Goal: Check status

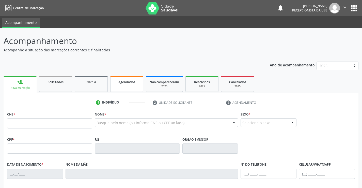
click at [120, 88] on link "Agendados" at bounding box center [126, 84] width 33 height 16
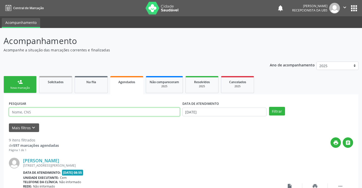
click at [111, 109] on input "text" at bounding box center [94, 112] width 171 height 9
type input "Cleidivania Magalhaes"
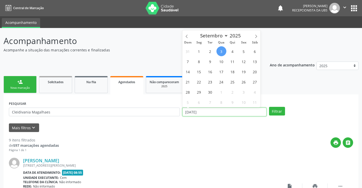
click at [260, 112] on input "[DATE]" at bounding box center [224, 112] width 84 height 9
click at [221, 50] on span "3" at bounding box center [222, 51] width 10 height 10
type input "[DATE]"
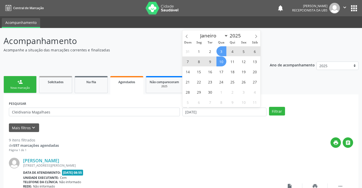
click at [220, 63] on span "10" at bounding box center [222, 61] width 10 height 10
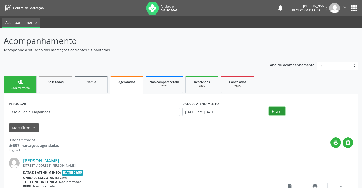
click at [280, 110] on button "Filtrar" at bounding box center [277, 111] width 16 height 9
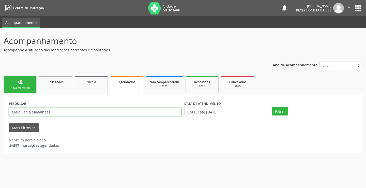
click at [92, 109] on input "Cleidivania Magalhaes" at bounding box center [95, 112] width 173 height 9
type input "Cleidivania"
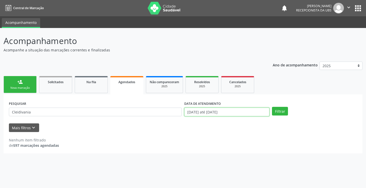
click at [254, 113] on input "[DATE] até [DATE]" at bounding box center [226, 112] width 85 height 9
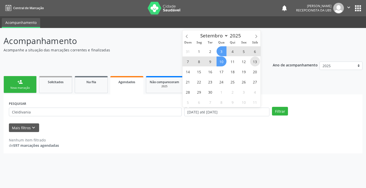
click at [252, 62] on span "13" at bounding box center [255, 61] width 10 height 10
type input "[DATE]"
click at [223, 51] on span "3" at bounding box center [222, 51] width 10 height 10
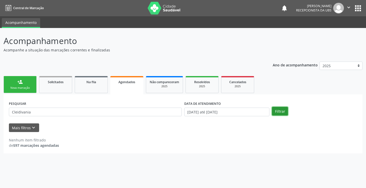
click at [280, 112] on button "Filtrar" at bounding box center [280, 111] width 16 height 9
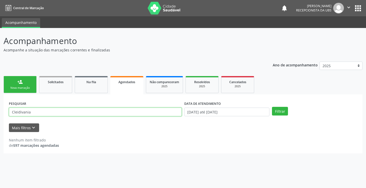
click at [47, 115] on input "Cleidivania" at bounding box center [95, 112] width 173 height 9
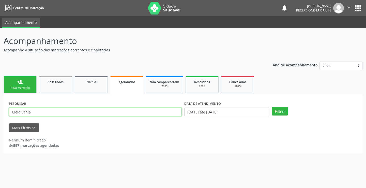
paste input "707003841044338"
type input "707003841044338"
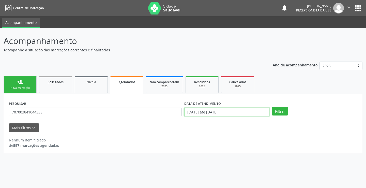
click at [262, 111] on input "[DATE] até [DATE]" at bounding box center [226, 112] width 85 height 9
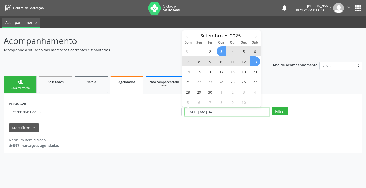
click at [262, 111] on input "[DATE] até [DATE]" at bounding box center [226, 112] width 85 height 9
click at [223, 52] on span "3" at bounding box center [222, 51] width 10 height 10
type input "[DATE]"
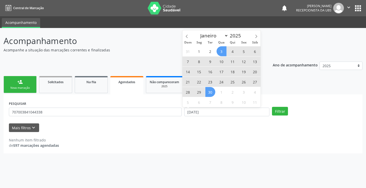
click at [210, 93] on span "30" at bounding box center [210, 92] width 10 height 10
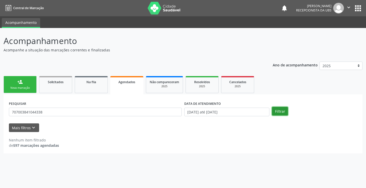
click at [283, 110] on button "Filtrar" at bounding box center [280, 111] width 16 height 9
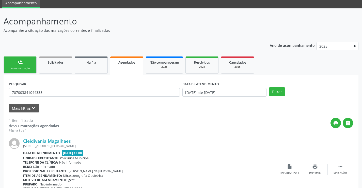
scroll to position [46, 0]
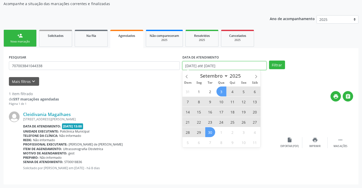
click at [218, 66] on input "[DATE] até [DATE]" at bounding box center [224, 65] width 84 height 9
click at [201, 91] on span "1" at bounding box center [199, 91] width 10 height 10
type input "[DATE]"
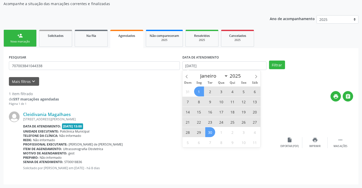
click at [208, 130] on span "30" at bounding box center [210, 132] width 10 height 10
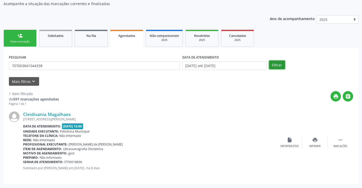
click at [273, 64] on button "Filtrar" at bounding box center [277, 64] width 16 height 9
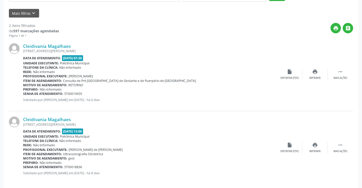
scroll to position [120, 0]
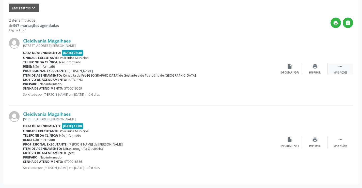
click at [342, 66] on icon "" at bounding box center [341, 67] width 6 height 6
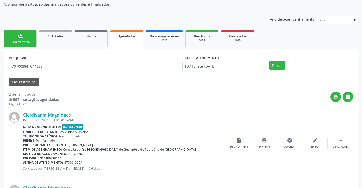
scroll to position [43, 0]
